Goal: Information Seeking & Learning: Learn about a topic

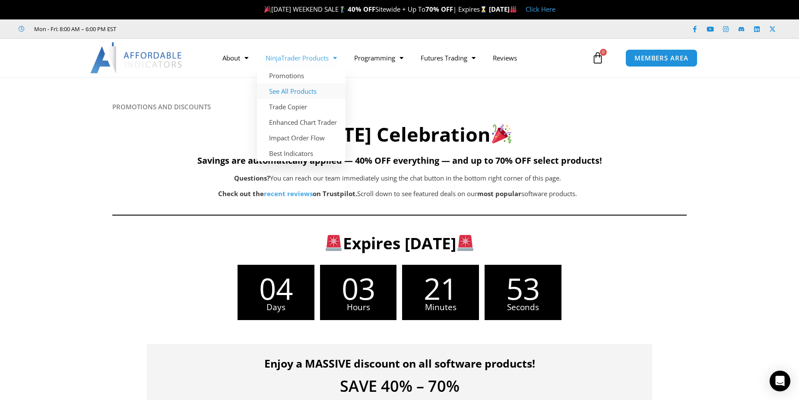
click at [289, 91] on link "See All Products" at bounding box center [301, 91] width 88 height 16
